Goal: Task Accomplishment & Management: Use online tool/utility

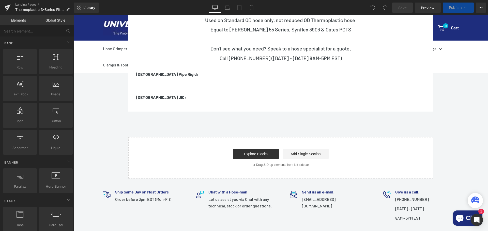
scroll to position [127, 0]
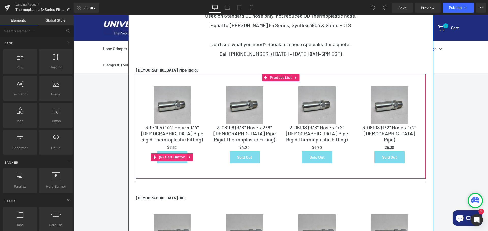
click at [181, 159] on span "(P) Cart Button" at bounding box center [171, 158] width 29 height 8
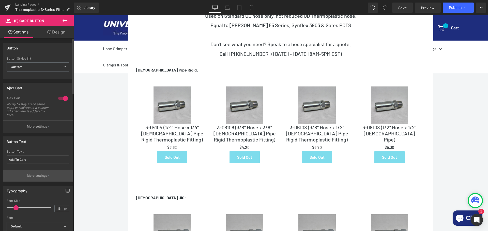
click at [39, 177] on p "More settings" at bounding box center [37, 176] width 20 height 5
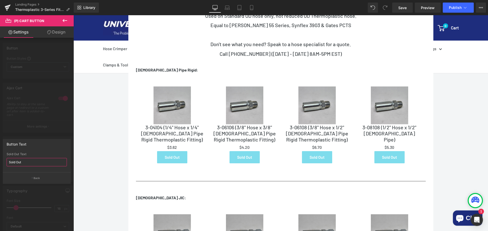
click at [0, 160] on div "Button Text Sold Out Sold Out Text Sold Out Back" at bounding box center [37, 159] width 74 height 49
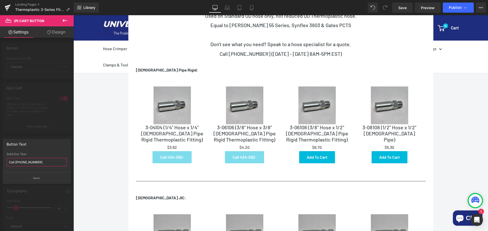
type input "Call [PHONE_NUMBER]"
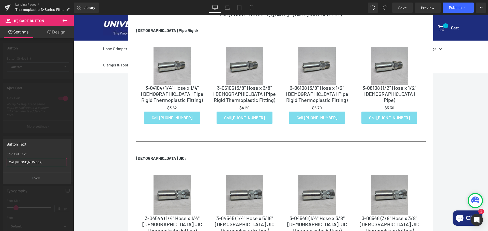
scroll to position [254, 0]
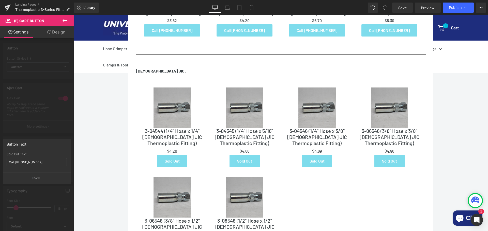
click at [205, 146] on div at bounding box center [280, 123] width 414 height 216
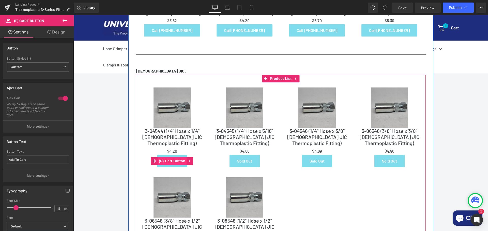
click at [177, 163] on span "(P) Cart Button" at bounding box center [171, 161] width 29 height 8
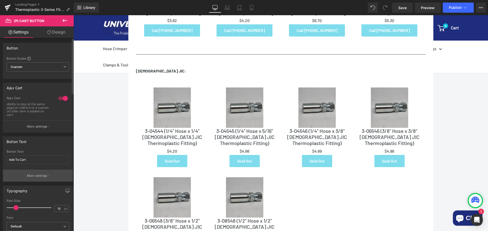
click at [40, 179] on button "More settings" at bounding box center [38, 176] width 70 height 12
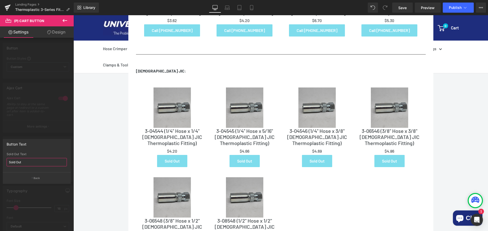
drag, startPoint x: 31, startPoint y: 162, endPoint x: 2, endPoint y: 158, distance: 29.7
click at [2, 158] on div "Button Text Sold Out Sold Out Text Sold Out Back" at bounding box center [37, 159] width 74 height 49
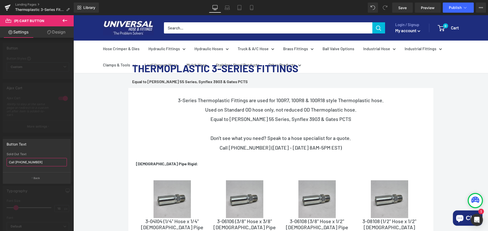
scroll to position [0, 0]
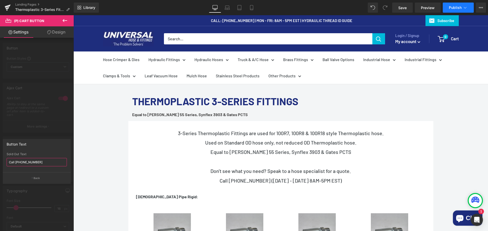
type input "Call [PHONE_NUMBER]"
click at [462, 6] on icon at bounding box center [464, 7] width 5 height 5
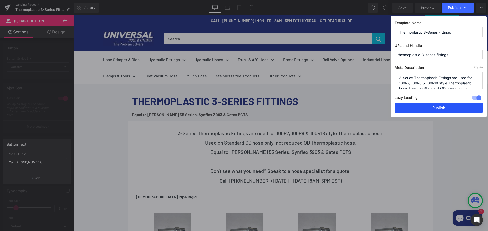
click at [443, 111] on button "Publish" at bounding box center [438, 108] width 88 height 10
